Goal: Check status: Check status

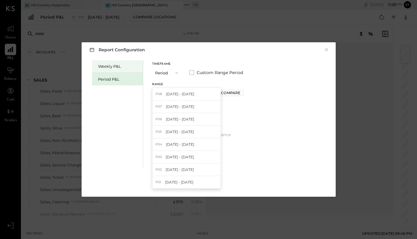
click at [121, 65] on div "Weekly P&L" at bounding box center [119, 66] width 42 height 6
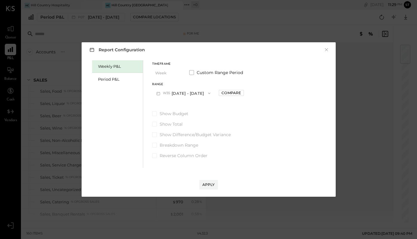
click at [209, 92] on icon "button" at bounding box center [209, 92] width 2 height 1
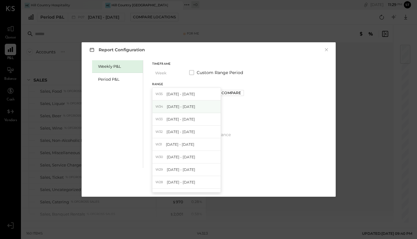
click at [195, 105] on span "[DATE] - [DATE]" at bounding box center [181, 106] width 28 height 5
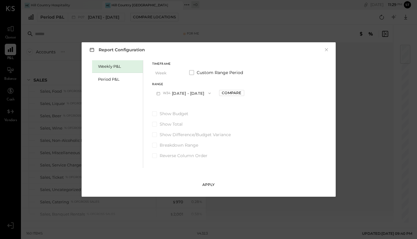
click at [211, 186] on div "Apply" at bounding box center [209, 184] width 13 height 5
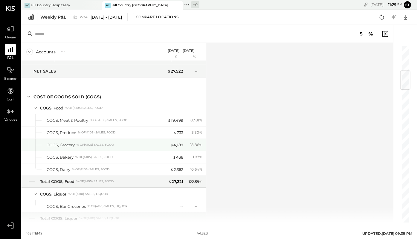
scroll to position [216, 0]
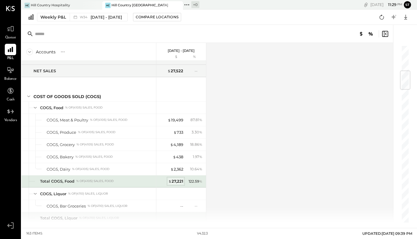
click at [178, 179] on div "$ 27,221" at bounding box center [175, 181] width 15 height 6
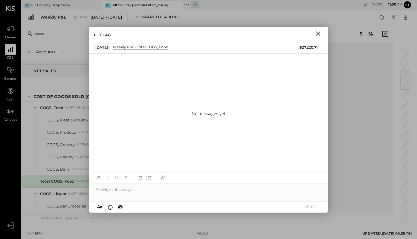
click at [319, 33] on icon "Close" at bounding box center [318, 33] width 4 height 4
